Goal: Information Seeking & Learning: Learn about a topic

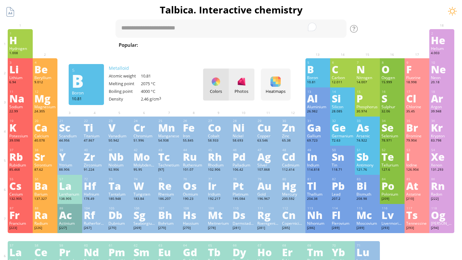
click at [230, 88] on div "Photos" at bounding box center [242, 85] width 26 height 32
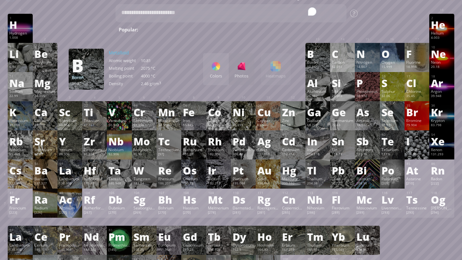
scroll to position [17, 0]
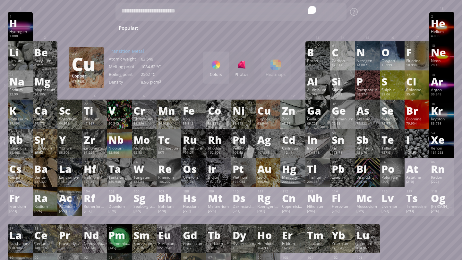
click at [279, 68] on div "Colors Photos Heatmaps Heatmaps Normal mode Melting point Boiling point Density…" at bounding box center [247, 68] width 88 height 32
click at [271, 68] on div "Colors Photos Heatmaps Heatmaps Normal mode Melting point Boiling point Density…" at bounding box center [247, 68] width 88 height 32
click at [218, 72] on div "Colors" at bounding box center [216, 75] width 26 height 6
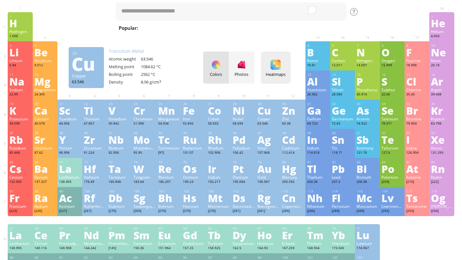
click at [281, 69] on div "Heatmaps Heatmaps Normal mode Melting point Boiling point Density Atomic weight…" at bounding box center [276, 68] width 30 height 32
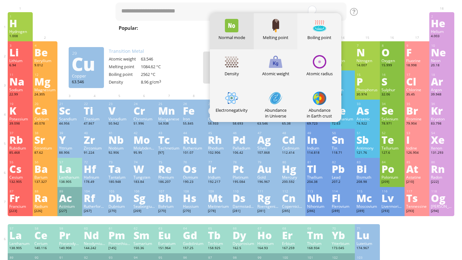
click at [282, 37] on div "Melting point" at bounding box center [276, 38] width 44 height 6
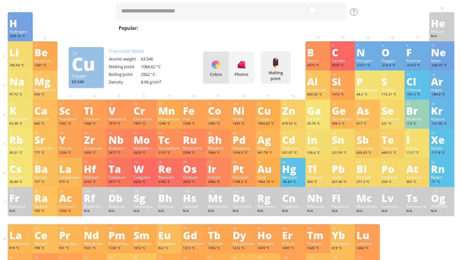
click at [275, 58] on div at bounding box center [275, 63] width 10 height 10
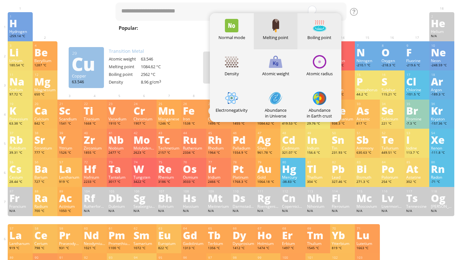
click at [323, 35] on div "Boiling point" at bounding box center [319, 38] width 44 height 6
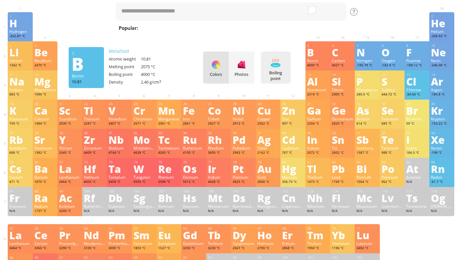
click at [290, 67] on div "Boiling point Heatmaps Normal mode Melting point Boiling point Density Atomic w…" at bounding box center [276, 68] width 30 height 32
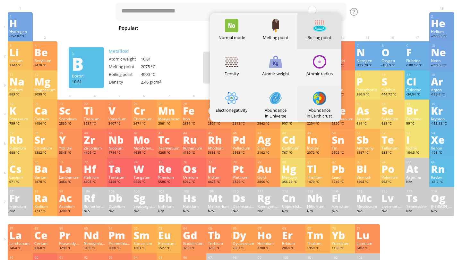
click at [318, 99] on div at bounding box center [319, 98] width 13 height 13
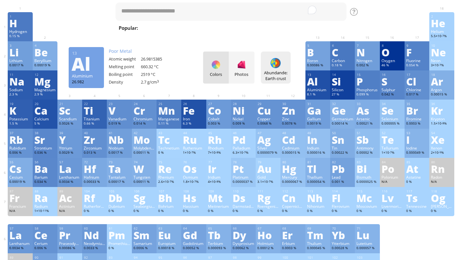
click at [272, 70] on div "Abundande: Earth crust" at bounding box center [275, 76] width 27 height 12
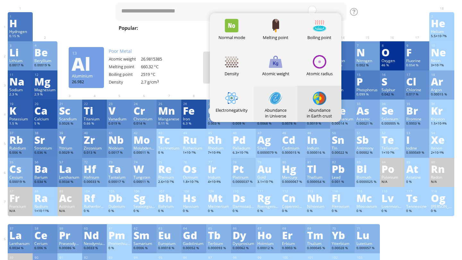
click at [275, 107] on div "Abundance in Universe" at bounding box center [276, 113] width 44 height 12
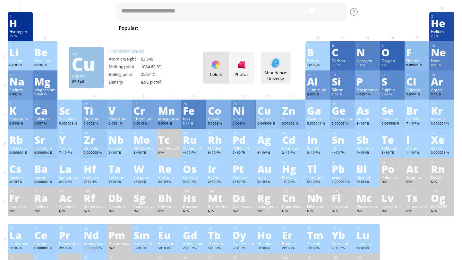
click at [275, 74] on div "Abundance: Universe" at bounding box center [275, 76] width 27 height 12
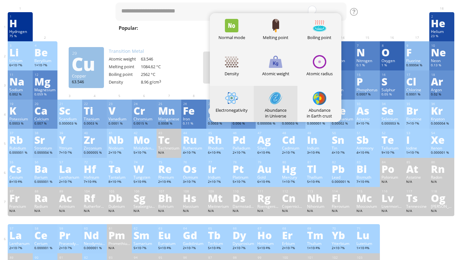
click at [242, 112] on div "Electronegativity" at bounding box center [232, 110] width 44 height 6
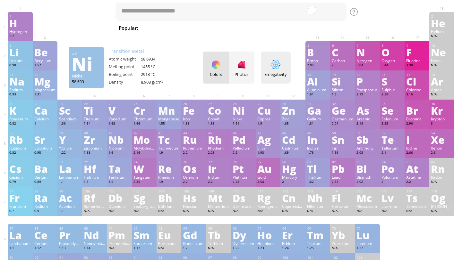
click at [268, 73] on div "E-negativity" at bounding box center [275, 75] width 27 height 6
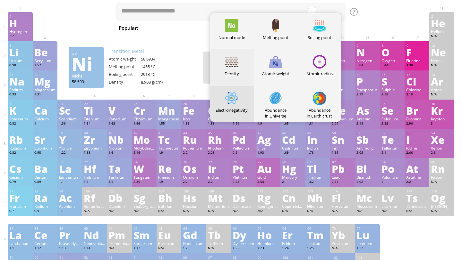
click at [239, 67] on div "Density" at bounding box center [232, 67] width 44 height 36
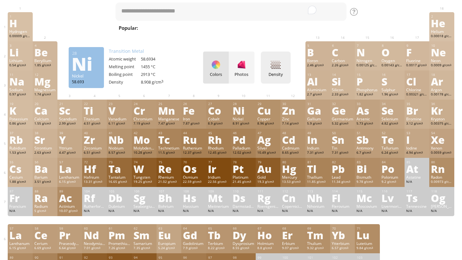
click at [271, 68] on div at bounding box center [275, 65] width 10 height 10
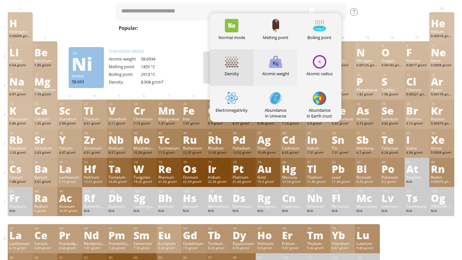
click at [278, 67] on div at bounding box center [275, 61] width 13 height 13
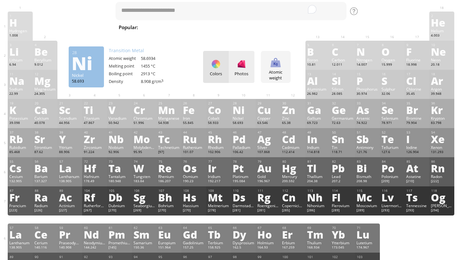
scroll to position [16, 0]
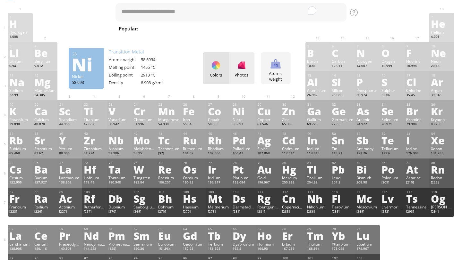
click at [241, 65] on div at bounding box center [241, 65] width 10 height 10
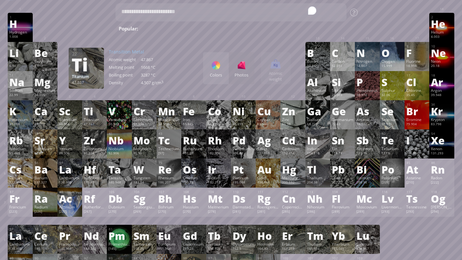
click at [87, 74] on div "Titanium" at bounding box center [86, 77] width 29 height 6
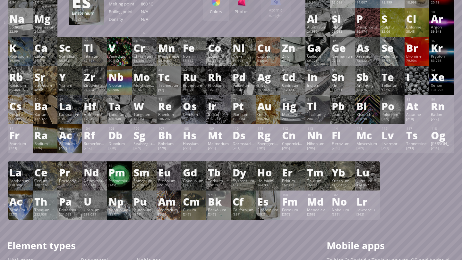
scroll to position [0, 0]
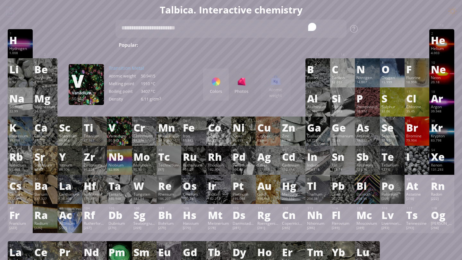
click at [244, 84] on div "Colors Photos" at bounding box center [228, 85] width 51 height 32
click at [237, 85] on div "Colors Photos" at bounding box center [228, 85] width 51 height 32
click at [254, 84] on div "Colors Photos Atomic weight Heatmaps Normal mode Melting point Boiling point De…" at bounding box center [247, 85] width 88 height 32
click at [237, 84] on div "Colors Photos" at bounding box center [228, 85] width 51 height 32
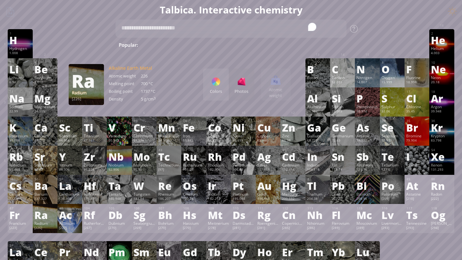
click at [46, 224] on div "Radium" at bounding box center [44, 223] width 21 height 5
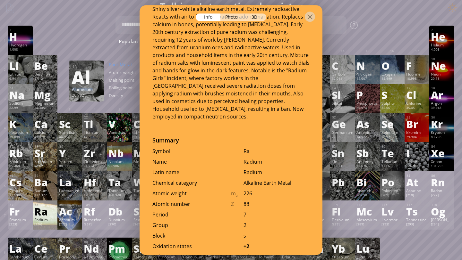
scroll to position [124, 0]
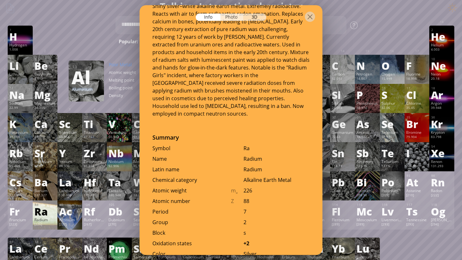
click at [238, 15] on div "Photo" at bounding box center [231, 16] width 23 height 7
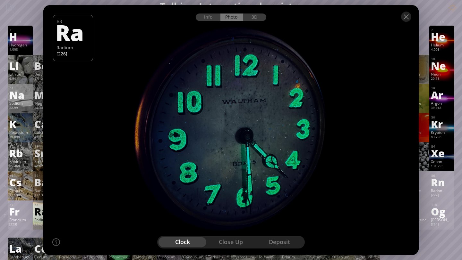
drag, startPoint x: 245, startPoint y: 106, endPoint x: 224, endPoint y: 93, distance: 23.9
click at [224, 93] on div at bounding box center [230, 130] width 379 height 252
drag, startPoint x: 229, startPoint y: 218, endPoint x: 208, endPoint y: 190, distance: 34.6
click at [208, 190] on div at bounding box center [230, 130] width 379 height 252
click at [225, 241] on div "close up" at bounding box center [231, 242] width 48 height 10
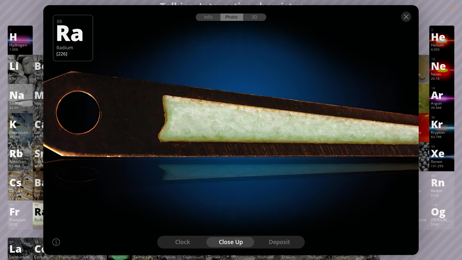
click at [285, 244] on div "deposit" at bounding box center [279, 242] width 48 height 10
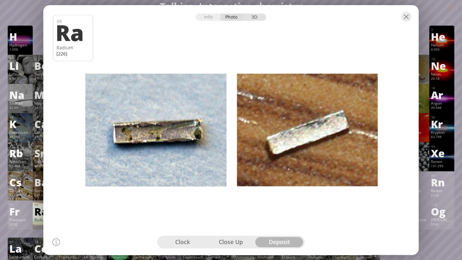
click at [257, 20] on div "3D" at bounding box center [254, 16] width 23 height 7
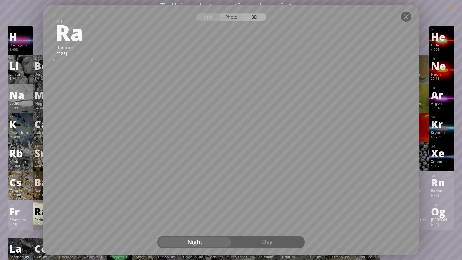
click at [222, 18] on div "Photo" at bounding box center [231, 16] width 23 height 7
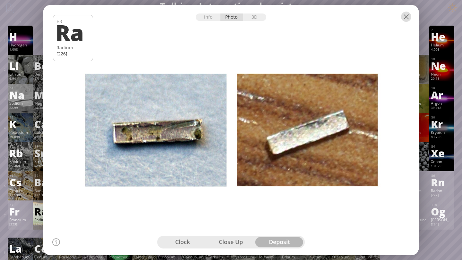
click at [404, 19] on div at bounding box center [406, 17] width 10 height 10
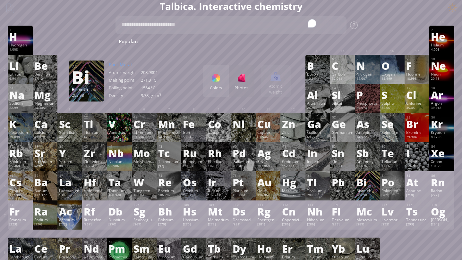
click at [362, 188] on div "Bi" at bounding box center [366, 182] width 21 height 10
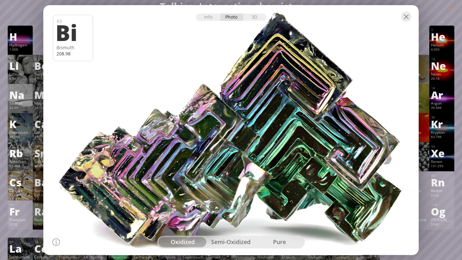
drag, startPoint x: 269, startPoint y: 165, endPoint x: 224, endPoint y: 118, distance: 65.8
click at [224, 118] on div at bounding box center [230, 130] width 379 height 252
click at [250, 20] on div "3D" at bounding box center [254, 16] width 23 height 7
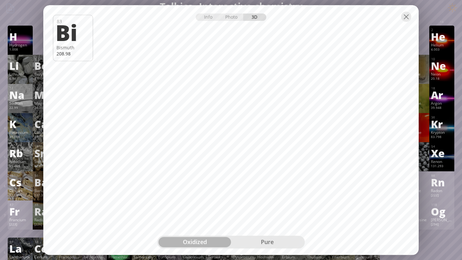
click at [246, 243] on div "pure" at bounding box center [267, 242] width 72 height 10
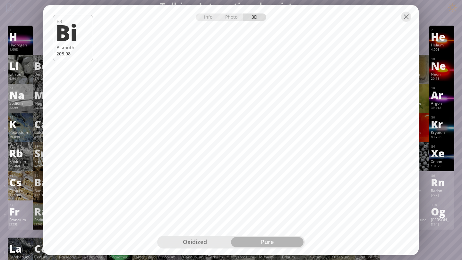
click at [205, 238] on div "oxidized" at bounding box center [194, 242] width 72 height 10
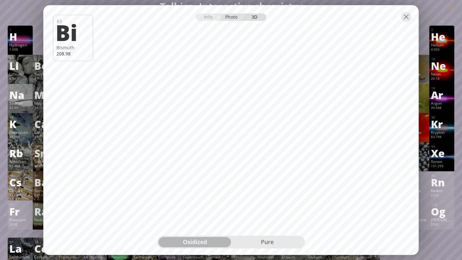
click at [233, 20] on div "Photo" at bounding box center [231, 16] width 23 height 7
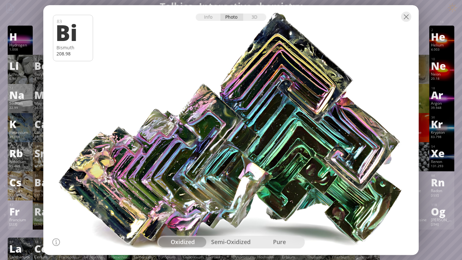
click at [232, 244] on div "semi-oxidized" at bounding box center [231, 242] width 48 height 10
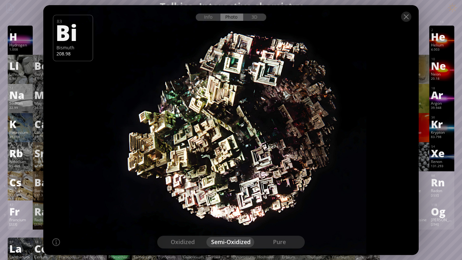
click at [289, 244] on div "pure" at bounding box center [279, 242] width 48 height 10
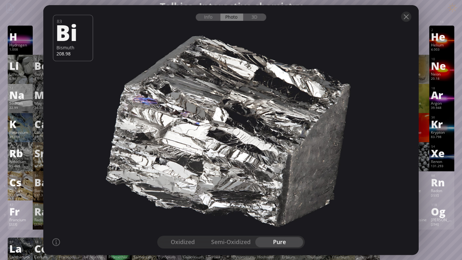
drag, startPoint x: 269, startPoint y: 190, endPoint x: 231, endPoint y: 139, distance: 63.6
click at [229, 140] on div at bounding box center [230, 130] width 379 height 252
click at [213, 12] on div at bounding box center [230, 16] width 375 height 22
click at [213, 17] on div "Info" at bounding box center [208, 16] width 25 height 7
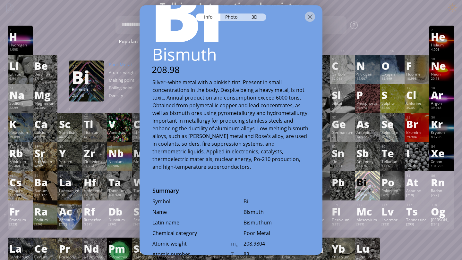
scroll to position [37, 0]
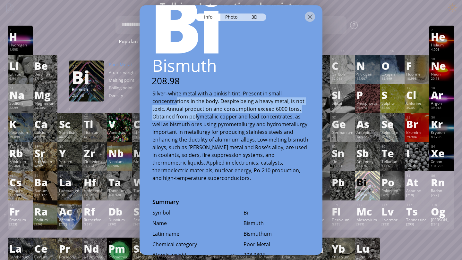
drag, startPoint x: 176, startPoint y: 98, endPoint x: 198, endPoint y: 114, distance: 26.2
click at [198, 114] on div "Silver–white metal with a pinkish tint. Present in small concentrations in the …" at bounding box center [230, 136] width 157 height 92
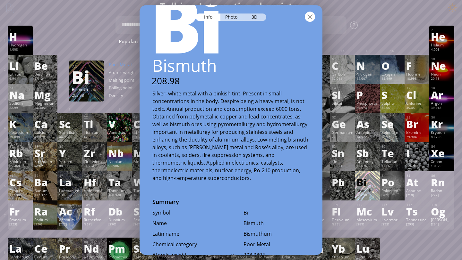
click at [308, 14] on div at bounding box center [310, 17] width 10 height 10
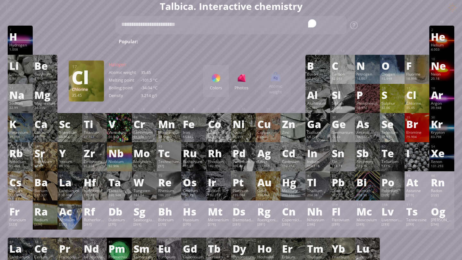
click at [413, 100] on div "Cl" at bounding box center [416, 95] width 21 height 10
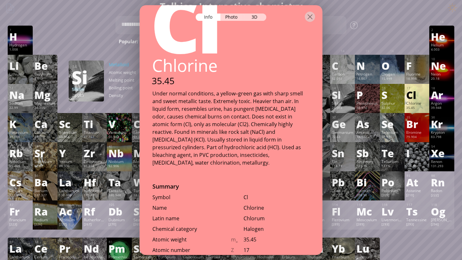
scroll to position [0, 0]
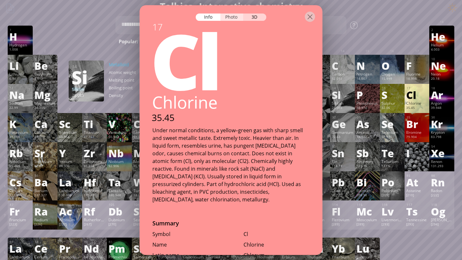
click at [228, 18] on div "Photo" at bounding box center [231, 16] width 23 height 7
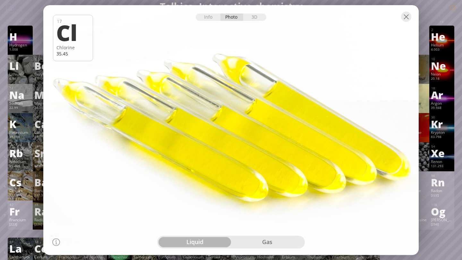
drag, startPoint x: 243, startPoint y: 110, endPoint x: 218, endPoint y: 106, distance: 24.6
click at [218, 106] on div at bounding box center [230, 130] width 379 height 252
click at [249, 244] on div "gas" at bounding box center [267, 242] width 72 height 10
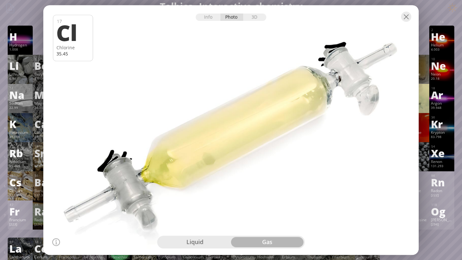
drag, startPoint x: 245, startPoint y: 163, endPoint x: 220, endPoint y: 140, distance: 33.8
click at [219, 140] on div at bounding box center [230, 130] width 379 height 252
drag, startPoint x: 220, startPoint y: 140, endPoint x: 340, endPoint y: 72, distance: 137.6
click at [339, 72] on div at bounding box center [230, 130] width 379 height 252
click at [257, 18] on div "3D" at bounding box center [254, 16] width 23 height 7
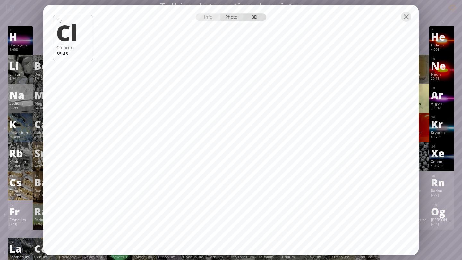
click at [230, 16] on div "Photo" at bounding box center [231, 16] width 23 height 7
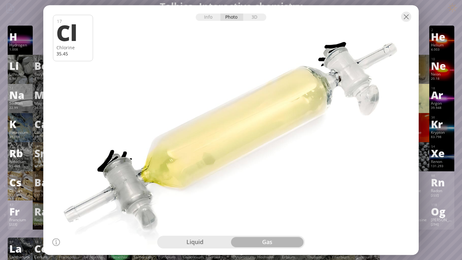
click at [211, 241] on div "liquid" at bounding box center [194, 242] width 72 height 10
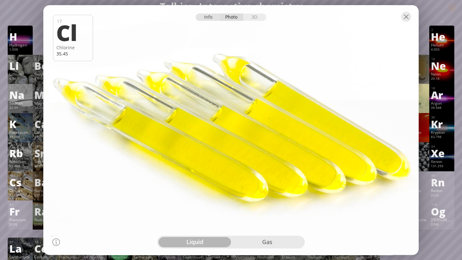
click at [207, 21] on div at bounding box center [230, 16] width 375 height 22
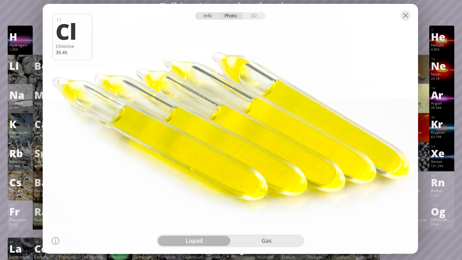
click at [209, 16] on div "Info" at bounding box center [207, 15] width 25 height 7
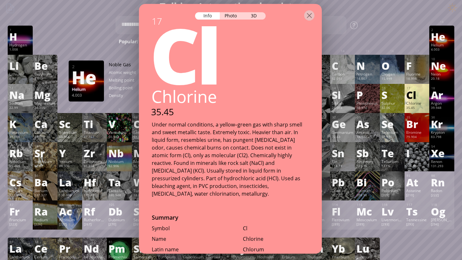
scroll to position [8, 0]
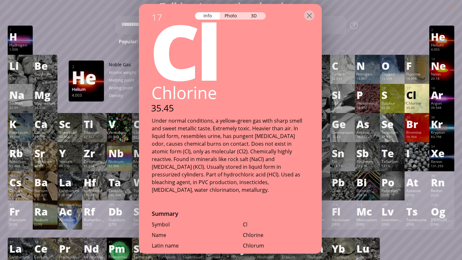
click at [223, 164] on div "Under normal conditions, a yellow–green gas with sharp smell and sweet metallic…" at bounding box center [230, 155] width 157 height 77
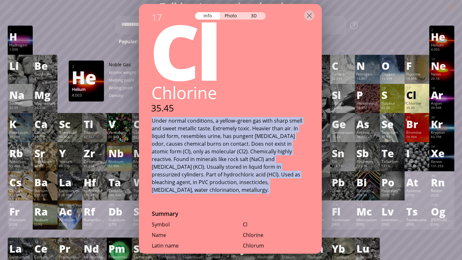
click at [223, 164] on div "Under normal conditions, a yellow–green gas with sharp smell and sweet metallic…" at bounding box center [230, 155] width 157 height 77
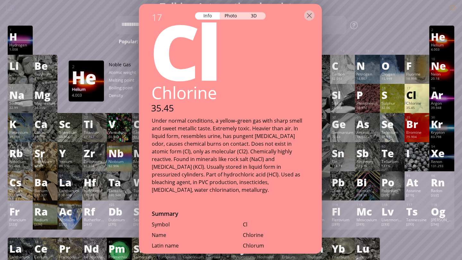
click at [302, 56] on div "Cl" at bounding box center [229, 49] width 185 height 77
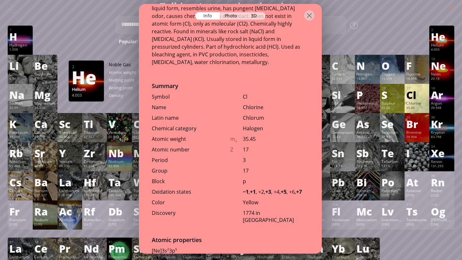
scroll to position [140, 0]
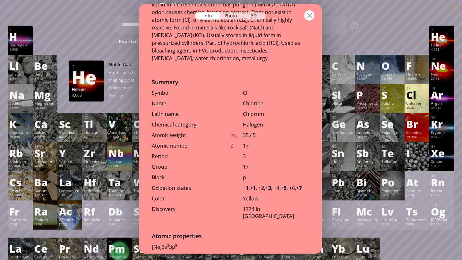
click at [309, 11] on div at bounding box center [309, 15] width 10 height 10
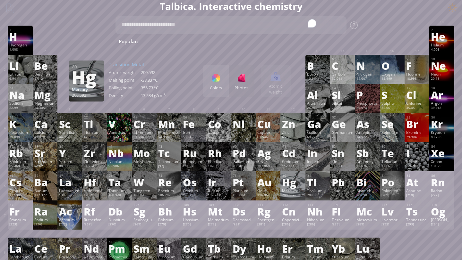
click at [284, 191] on div "Mercury" at bounding box center [292, 190] width 21 height 5
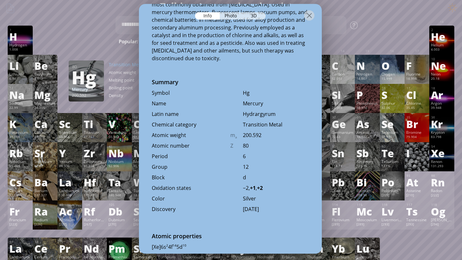
scroll to position [0, 0]
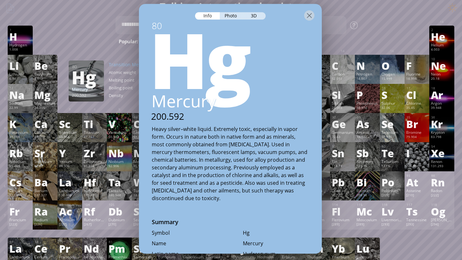
click at [243, 131] on div "Heavy silver–white liquid. Extremely toxic, especially in vapor form. Occurs in…" at bounding box center [230, 163] width 157 height 77
click at [224, 131] on div "Heavy silver–white liquid. Extremely toxic, especially in vapor form. Occurs in…" at bounding box center [230, 163] width 157 height 77
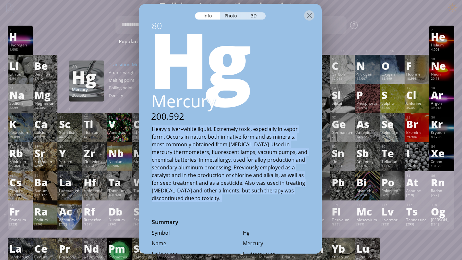
click at [224, 131] on div "Heavy silver–white liquid. Extremely toxic, especially in vapor form. Occurs in…" at bounding box center [230, 163] width 157 height 77
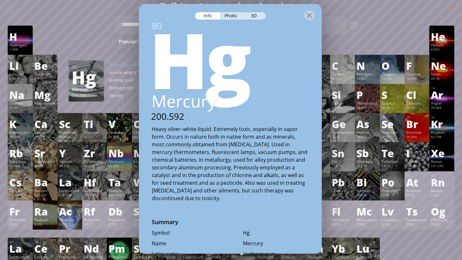
click at [198, 143] on div "Heavy silver–white liquid. Extremely toxic, especially in vapor form. Occurs in…" at bounding box center [230, 163] width 157 height 77
click at [192, 153] on div "Heavy silver–white liquid. Extremely toxic, especially in vapor form. Occurs in…" at bounding box center [230, 163] width 157 height 77
click at [194, 161] on div "Heavy silver–white liquid. Extremely toxic, especially in vapor form. Occurs in…" at bounding box center [230, 163] width 157 height 77
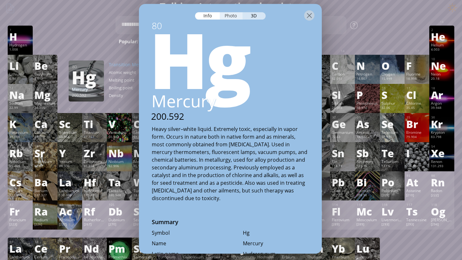
click at [224, 18] on div "Photo" at bounding box center [231, 15] width 23 height 7
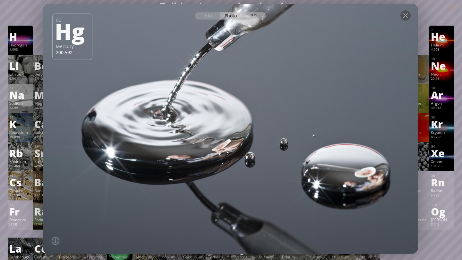
drag, startPoint x: 250, startPoint y: 15, endPoint x: 249, endPoint y: 11, distance: 4.8
click at [250, 15] on div "3D" at bounding box center [253, 15] width 23 height 7
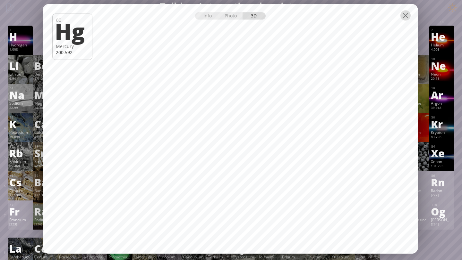
click at [405, 17] on div at bounding box center [405, 15] width 10 height 10
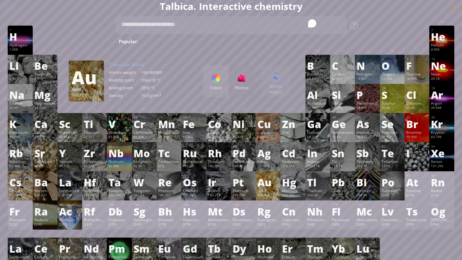
click at [267, 194] on div "196.967" at bounding box center [267, 195] width 21 height 5
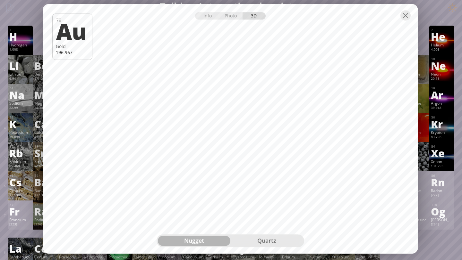
click at [260, 4] on div "The model size is ... MB. Download Downloading model... Cancel 79 Au Gold 196.9…" at bounding box center [230, 4] width 375 height 0
click at [263, 244] on div "quartz" at bounding box center [266, 241] width 72 height 10
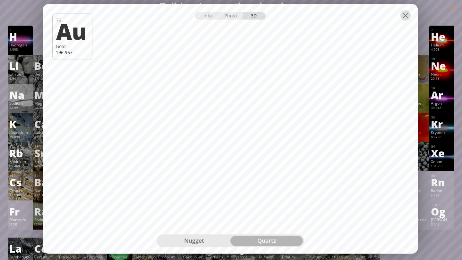
click at [409, 16] on div at bounding box center [405, 15] width 10 height 10
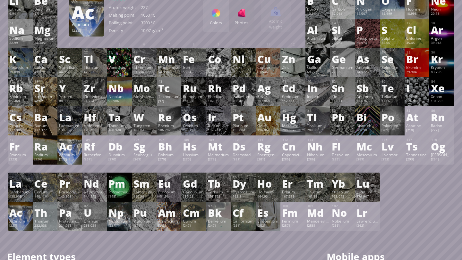
scroll to position [82, 0]
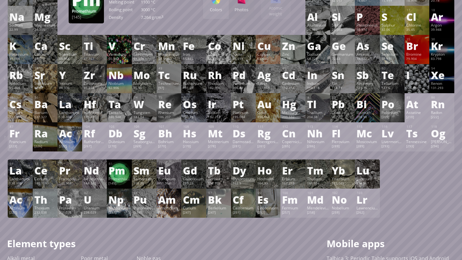
click at [115, 169] on div "Pm" at bounding box center [118, 170] width 21 height 10
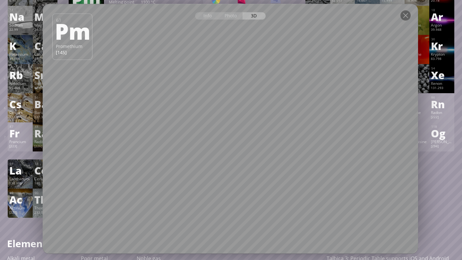
click at [228, 20] on div at bounding box center [230, 15] width 375 height 22
click at [228, 17] on div "Photo" at bounding box center [231, 15] width 23 height 7
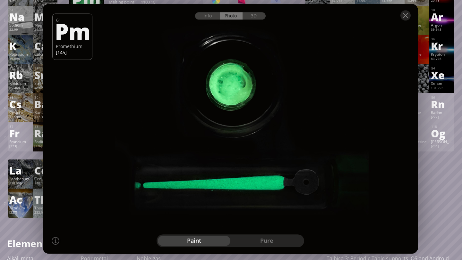
click at [269, 242] on div "pure" at bounding box center [266, 241] width 72 height 10
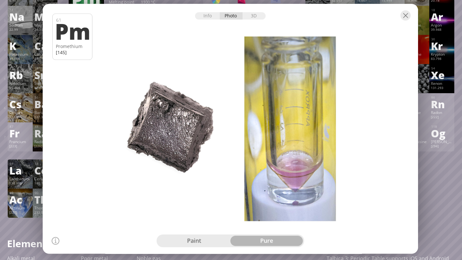
drag, startPoint x: 258, startPoint y: 161, endPoint x: 246, endPoint y: 154, distance: 13.9
click at [246, 154] on div at bounding box center [230, 129] width 379 height 252
click at [209, 16] on div "Info" at bounding box center [207, 15] width 25 height 7
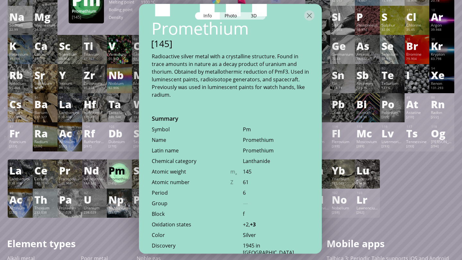
scroll to position [109, 0]
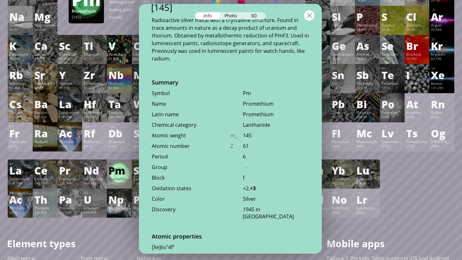
click at [309, 17] on div at bounding box center [309, 15] width 10 height 10
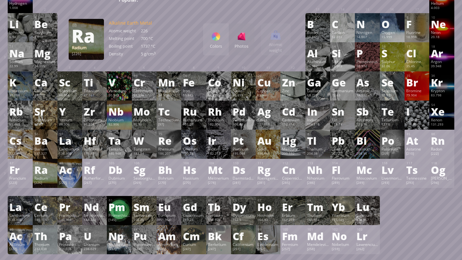
scroll to position [39, 0]
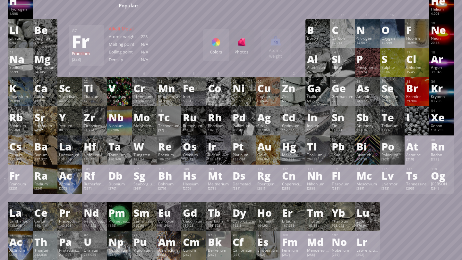
click at [20, 172] on div "Fr" at bounding box center [19, 176] width 21 height 10
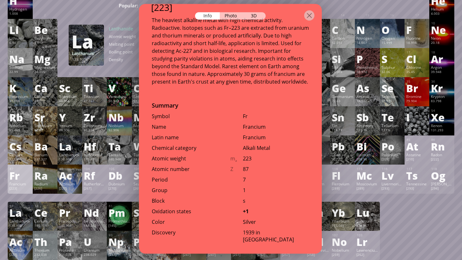
scroll to position [108, 0]
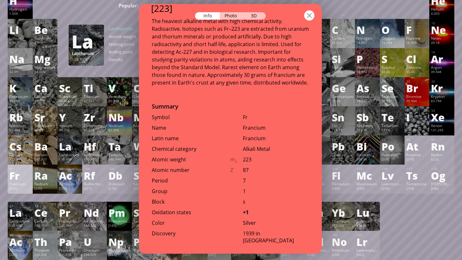
click at [306, 13] on div at bounding box center [309, 15] width 10 height 10
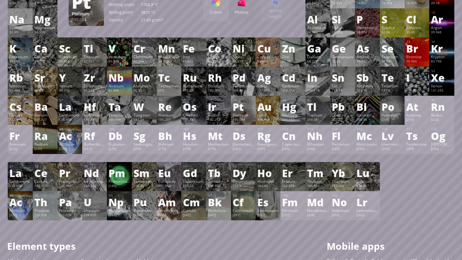
scroll to position [80, 0]
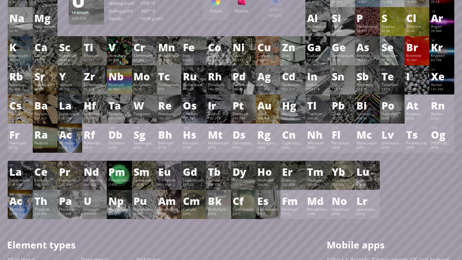
click at [88, 209] on div "Uranium" at bounding box center [94, 209] width 21 height 5
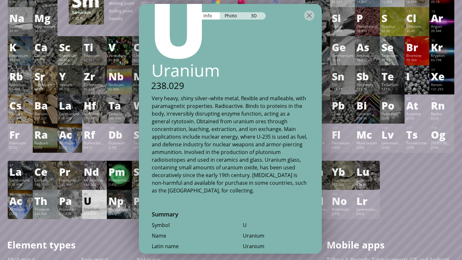
scroll to position [0, 0]
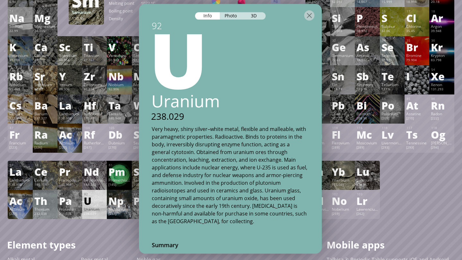
click at [232, 19] on div "Photo" at bounding box center [231, 15] width 23 height 7
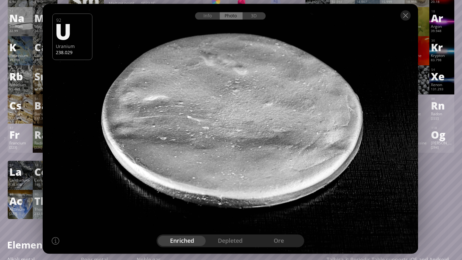
drag, startPoint x: 241, startPoint y: 85, endPoint x: 215, endPoint y: 68, distance: 30.9
click at [215, 70] on div at bounding box center [230, 129] width 379 height 252
click at [216, 238] on div "depleted" at bounding box center [230, 241] width 48 height 10
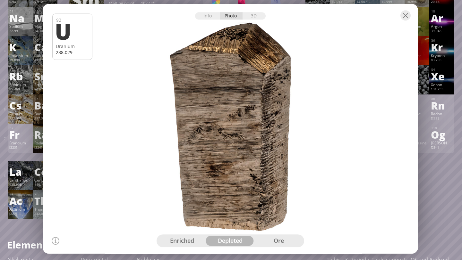
drag, startPoint x: 235, startPoint y: 183, endPoint x: 229, endPoint y: 105, distance: 78.5
click at [229, 105] on div at bounding box center [230, 129] width 379 height 252
click at [266, 243] on div "ore" at bounding box center [278, 241] width 48 height 10
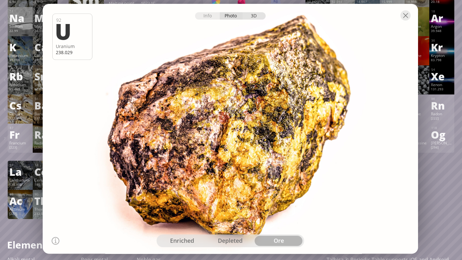
click at [253, 16] on div "3D" at bounding box center [253, 15] width 23 height 7
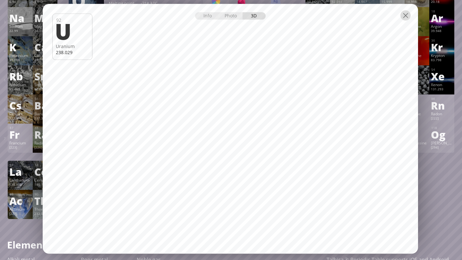
click at [405, 15] on div at bounding box center [405, 15] width 10 height 10
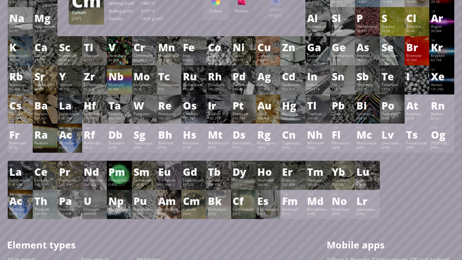
click at [199, 212] on div "Curium" at bounding box center [193, 209] width 21 height 5
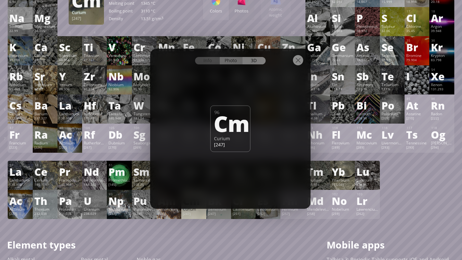
click at [231, 63] on div "Photo" at bounding box center [231, 60] width 23 height 7
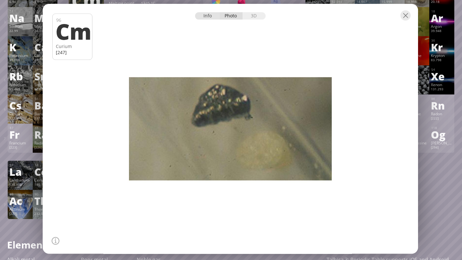
click at [209, 17] on div "Info" at bounding box center [207, 15] width 25 height 7
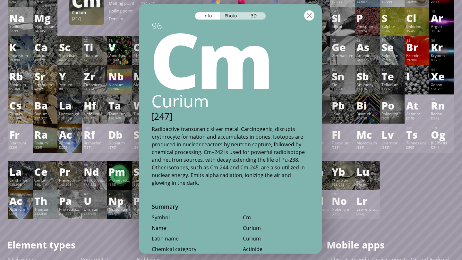
click at [306, 16] on div at bounding box center [309, 15] width 10 height 10
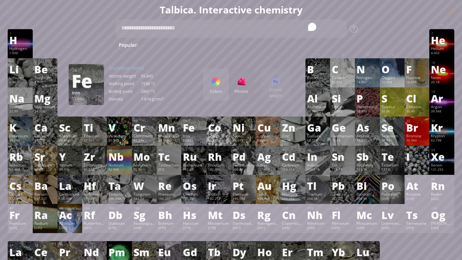
click at [199, 133] on div "Fe" at bounding box center [193, 127] width 21 height 10
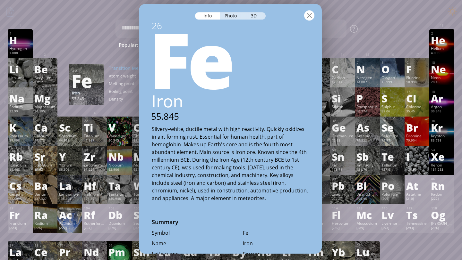
click at [310, 16] on div at bounding box center [309, 15] width 10 height 10
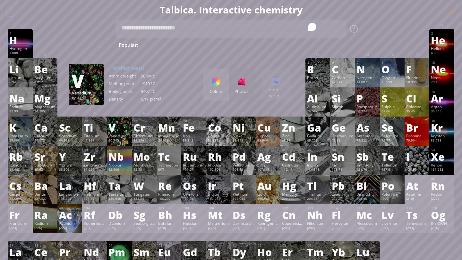
click at [120, 144] on div "50.942" at bounding box center [118, 141] width 21 height 5
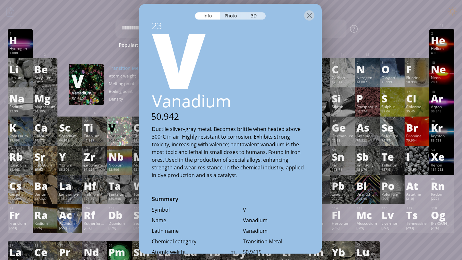
click at [232, 14] on div "Photo" at bounding box center [231, 15] width 23 height 7
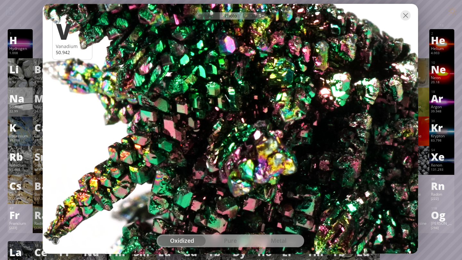
drag, startPoint x: 221, startPoint y: 12, endPoint x: 232, endPoint y: 2, distance: 14.1
click at [232, 4] on div at bounding box center [230, 15] width 375 height 22
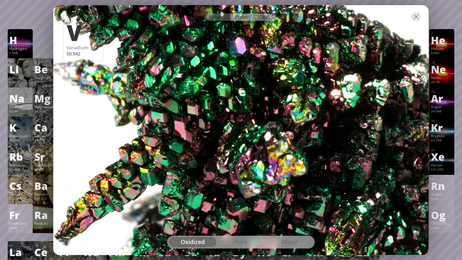
click at [268, 20] on div "3D" at bounding box center [264, 16] width 23 height 7
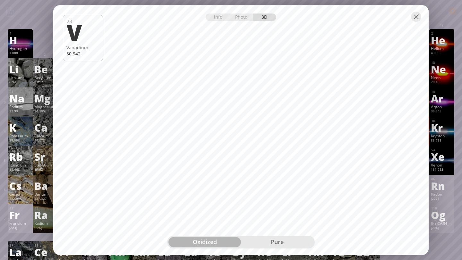
click at [284, 248] on div "oxidized pure" at bounding box center [241, 242] width 148 height 13
click at [282, 245] on div "pure" at bounding box center [277, 242] width 72 height 10
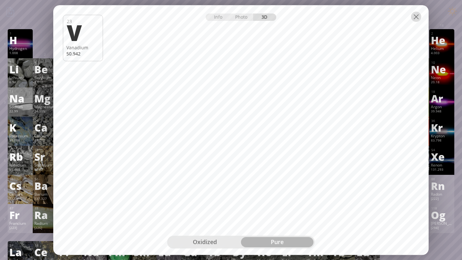
click at [414, 15] on div at bounding box center [416, 17] width 10 height 10
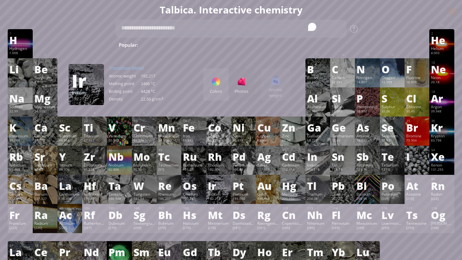
click at [218, 191] on div "Ir" at bounding box center [218, 186] width 21 height 10
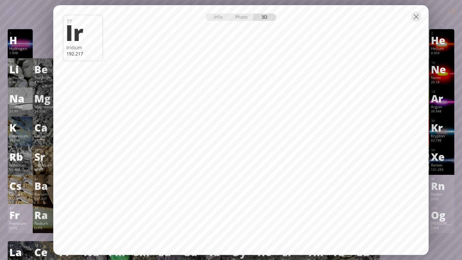
click at [236, 22] on div at bounding box center [240, 16] width 375 height 22
click at [236, 16] on div "Photo" at bounding box center [241, 16] width 23 height 7
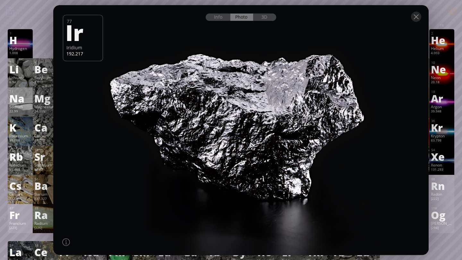
click at [211, 17] on div "Info" at bounding box center [218, 16] width 25 height 7
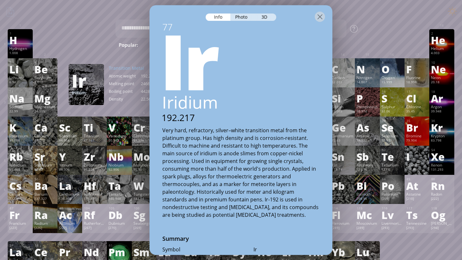
click at [325, 21] on div at bounding box center [240, 16] width 183 height 22
click at [323, 17] on div at bounding box center [320, 17] width 10 height 10
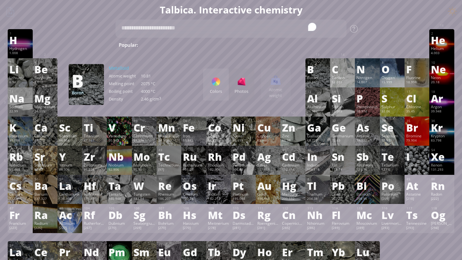
click at [237, 89] on div "Colors Photos" at bounding box center [228, 85] width 51 height 32
click at [242, 89] on div "Colors Photos" at bounding box center [228, 85] width 51 height 32
click at [246, 85] on div "Colors Photos" at bounding box center [228, 85] width 51 height 32
click at [220, 84] on div at bounding box center [216, 82] width 10 height 10
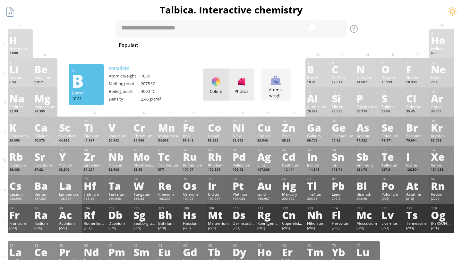
click at [234, 88] on div "Photos" at bounding box center [242, 85] width 26 height 32
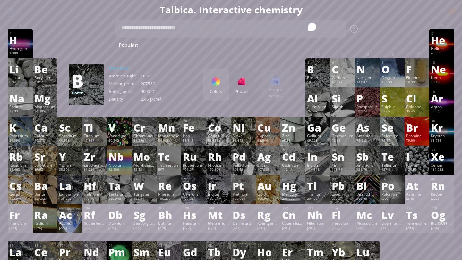
click at [275, 85] on div "Colors Photos Atomic weight Heatmaps Normal mode Melting point Boiling point De…" at bounding box center [247, 85] width 88 height 32
click at [221, 87] on div "Colors" at bounding box center [216, 85] width 26 height 32
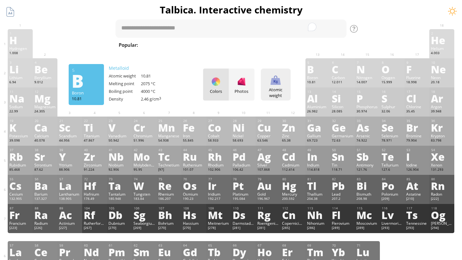
click at [280, 89] on div "Atomic weight" at bounding box center [275, 93] width 27 height 12
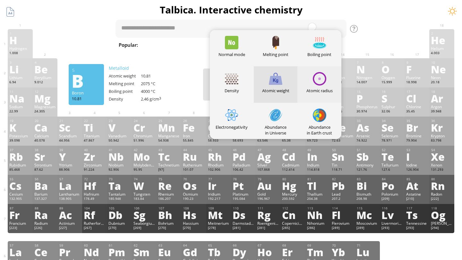
click at [328, 83] on div "Atomic radius" at bounding box center [319, 84] width 44 height 36
